Goal: Task Accomplishment & Management: Manage account settings

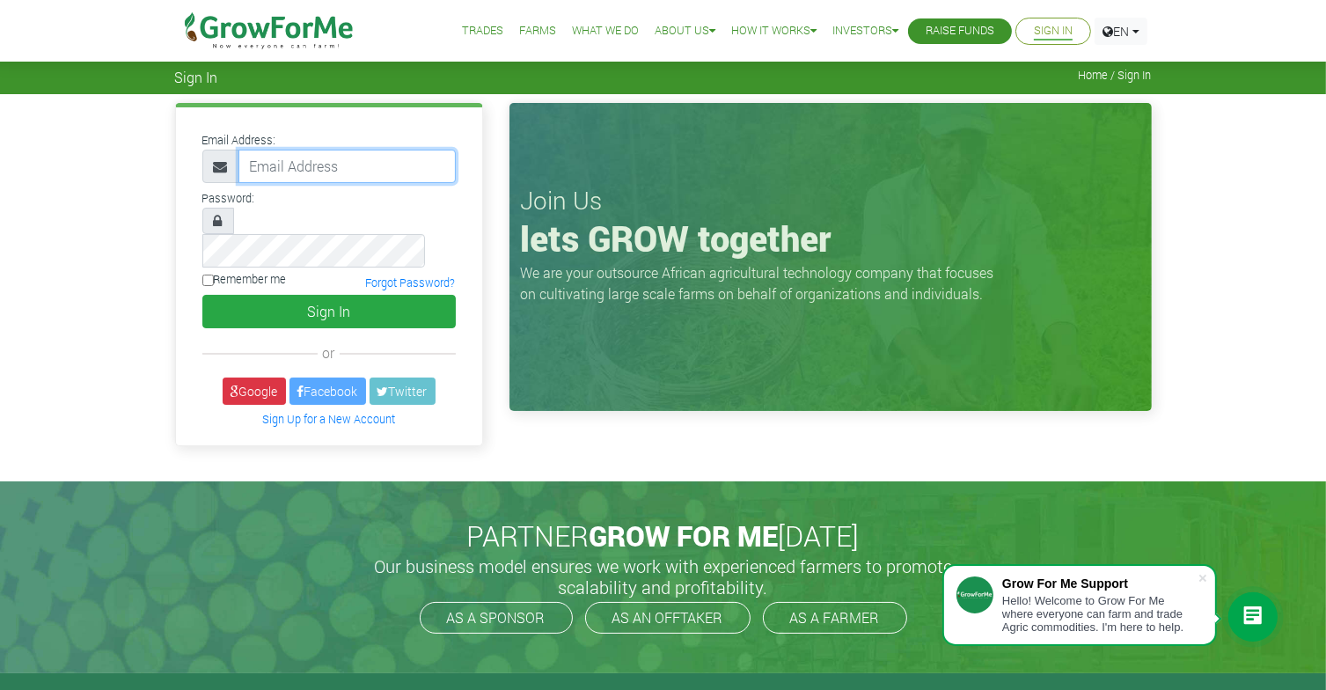
click at [343, 162] on input "email" at bounding box center [346, 166] width 217 height 33
type input "[EMAIL_ADDRESS][DOMAIN_NAME]"
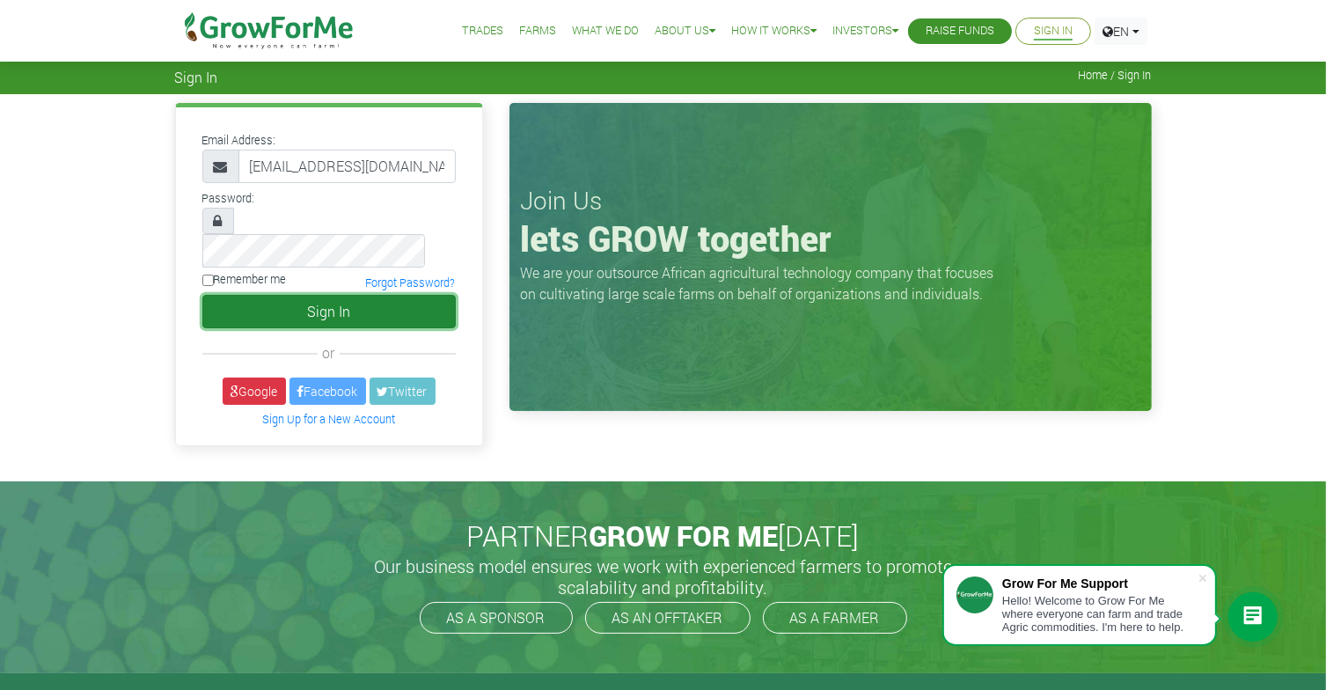
click at [329, 295] on button "Sign In" at bounding box center [328, 311] width 253 height 33
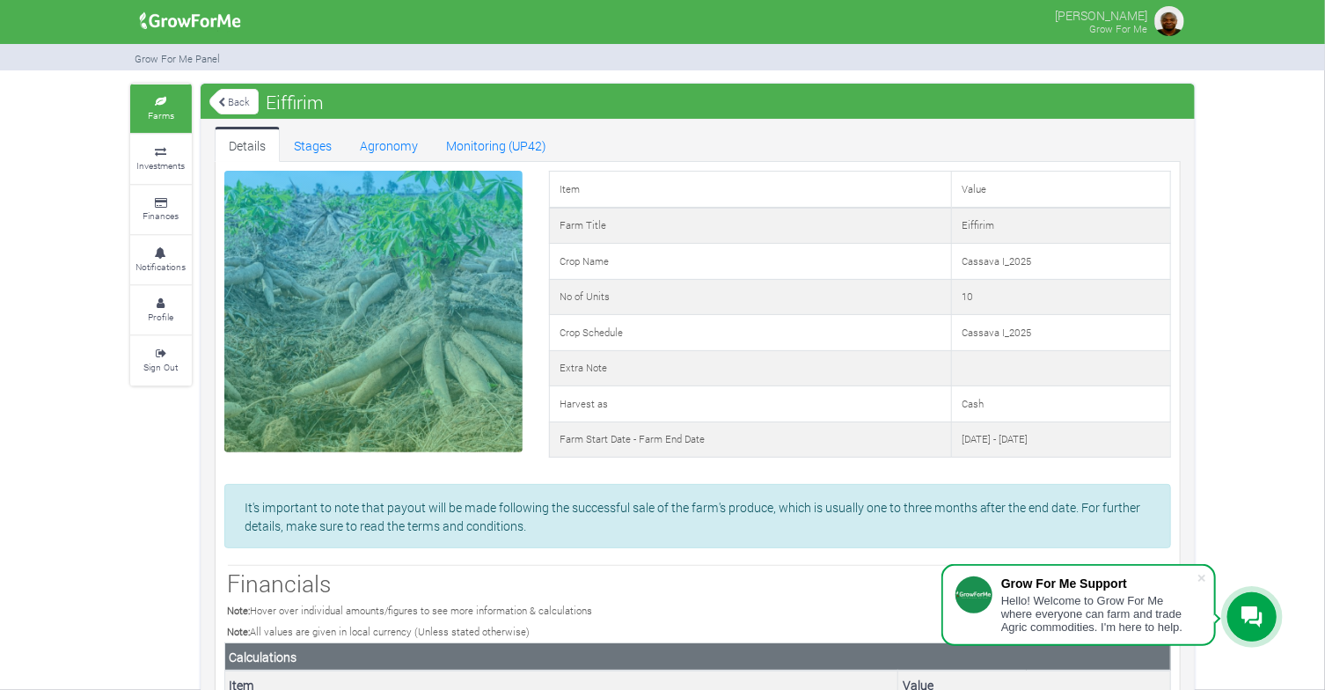
click at [1127, 27] on small "Grow For Me" at bounding box center [1118, 28] width 58 height 13
click at [1117, 15] on p "Kwaku Eiffirim" at bounding box center [1101, 14] width 92 height 21
click at [1167, 24] on img at bounding box center [1169, 21] width 35 height 35
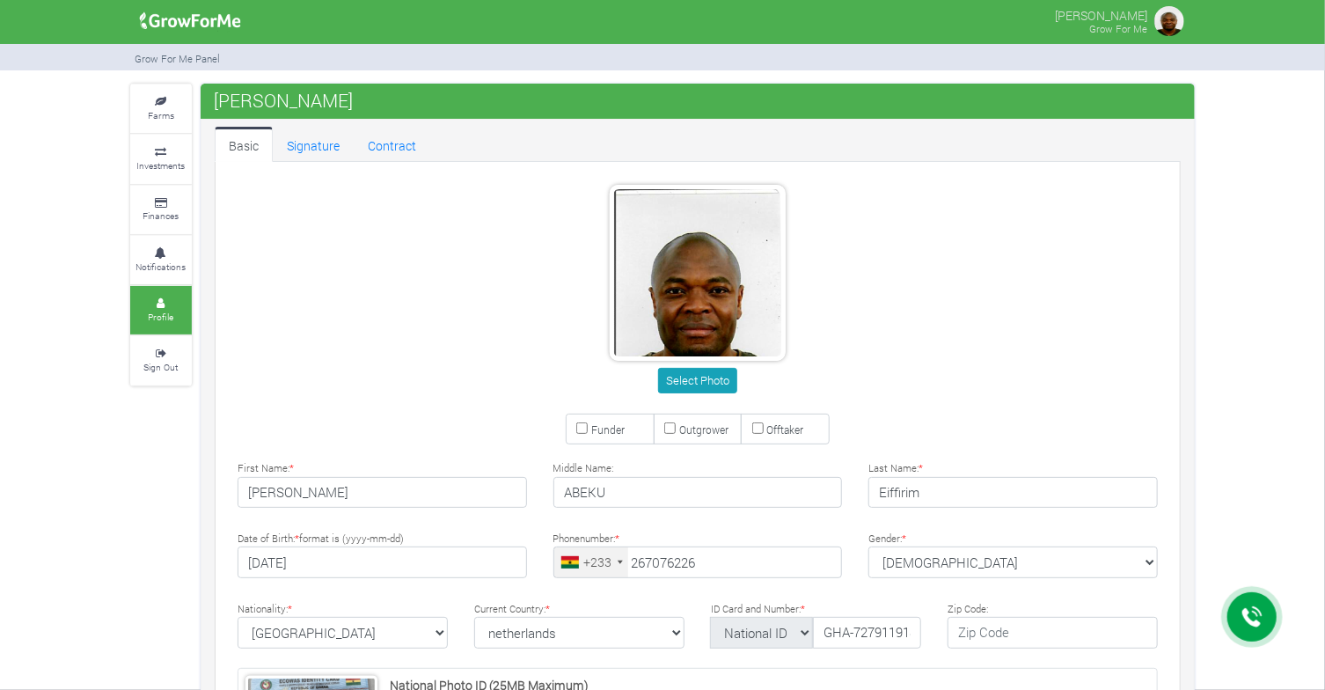
type input "26 707 6226"
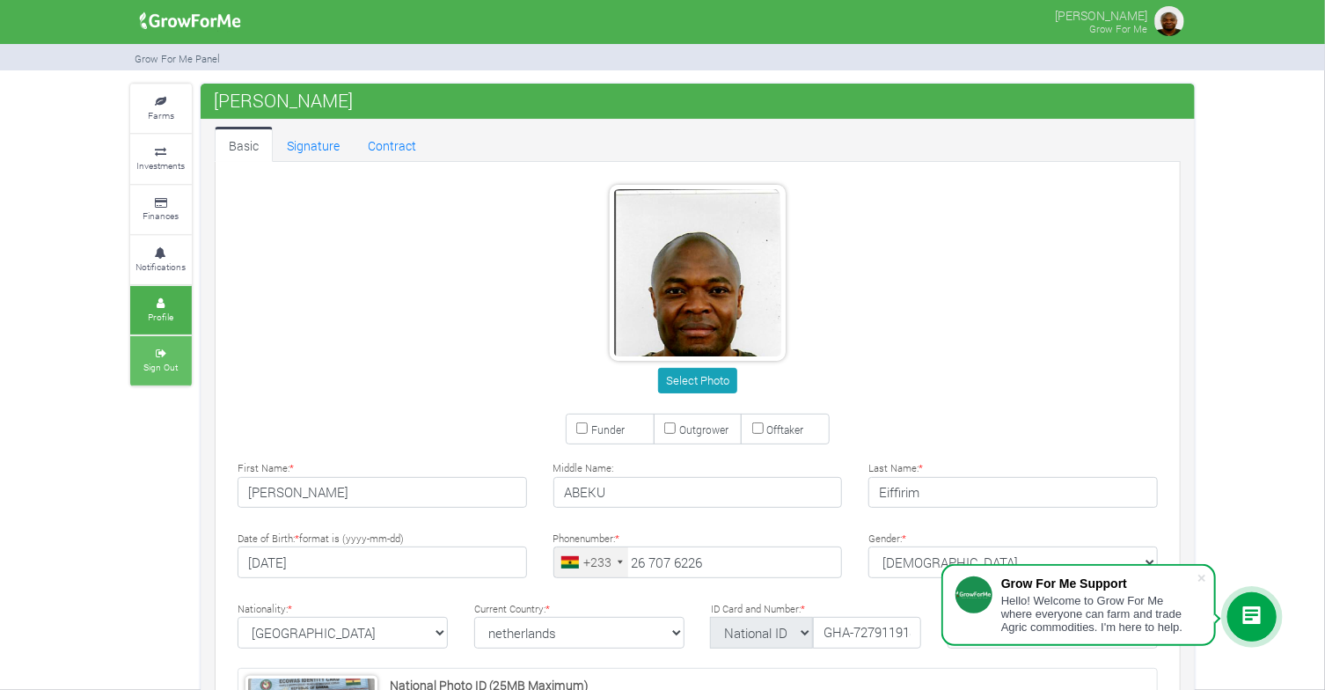
click at [165, 361] on small "Sign Out" at bounding box center [161, 367] width 34 height 12
